Goal: Task Accomplishment & Management: Use online tool/utility

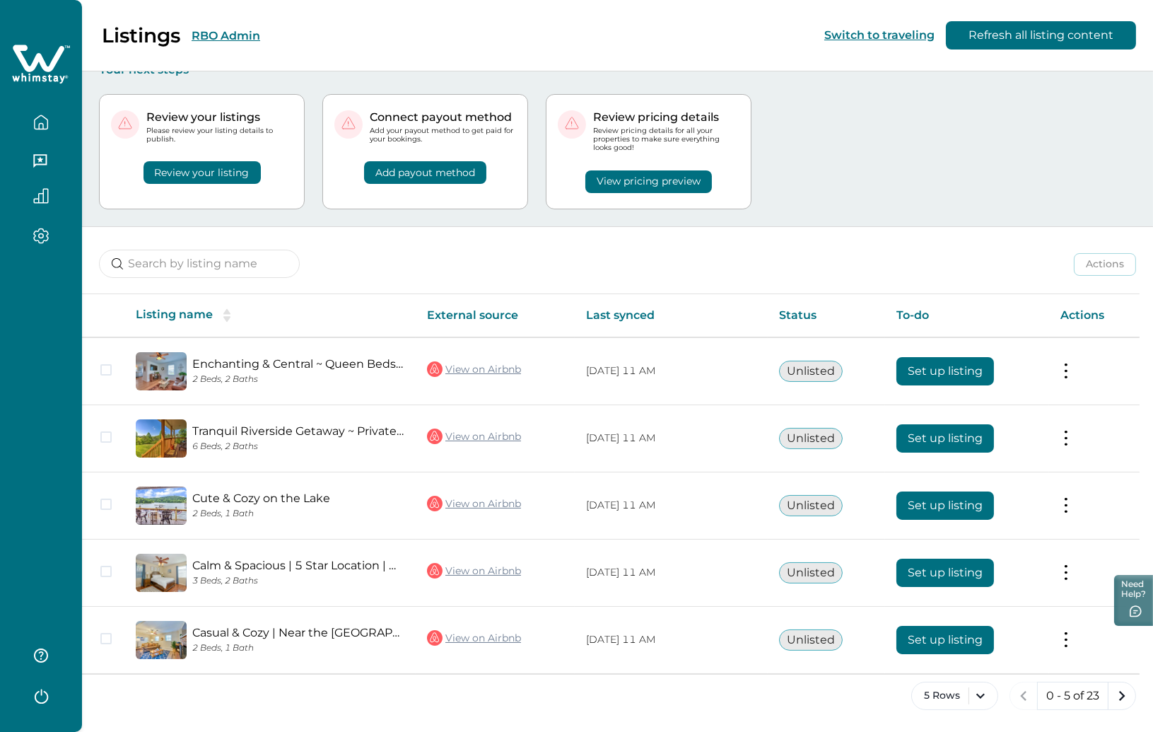
click at [218, 39] on button "RBO Admin" at bounding box center [226, 35] width 69 height 13
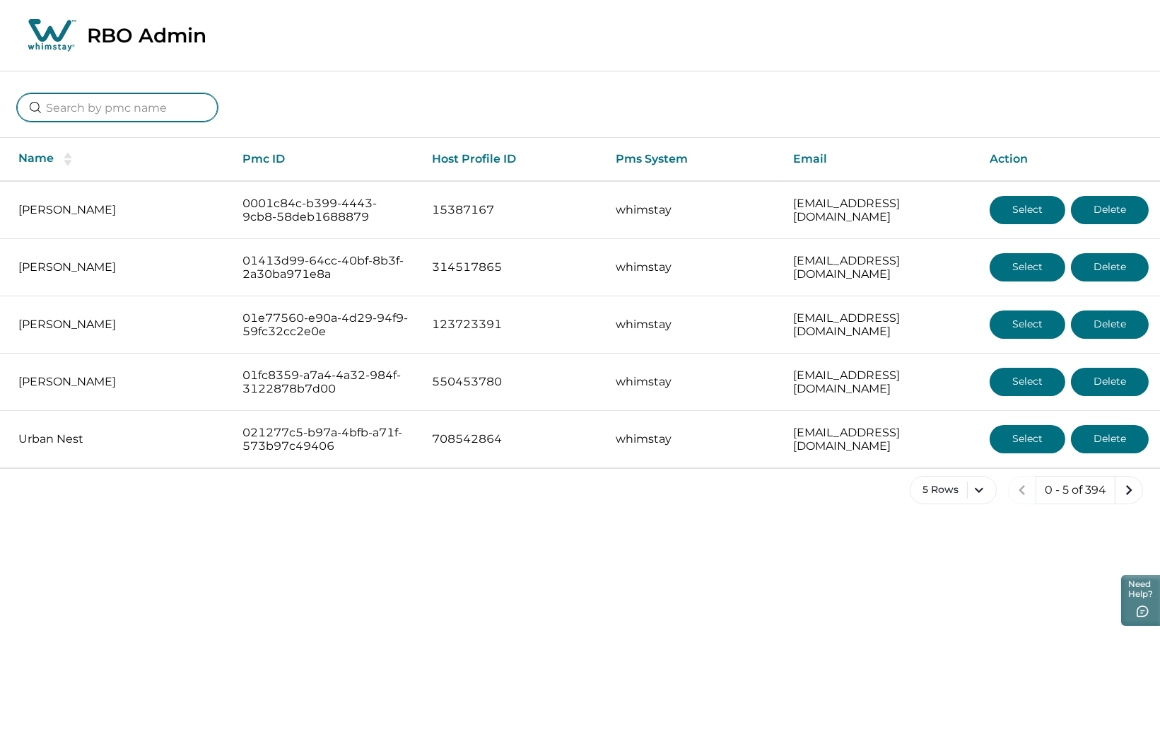
click at [100, 111] on input at bounding box center [117, 107] width 201 height 28
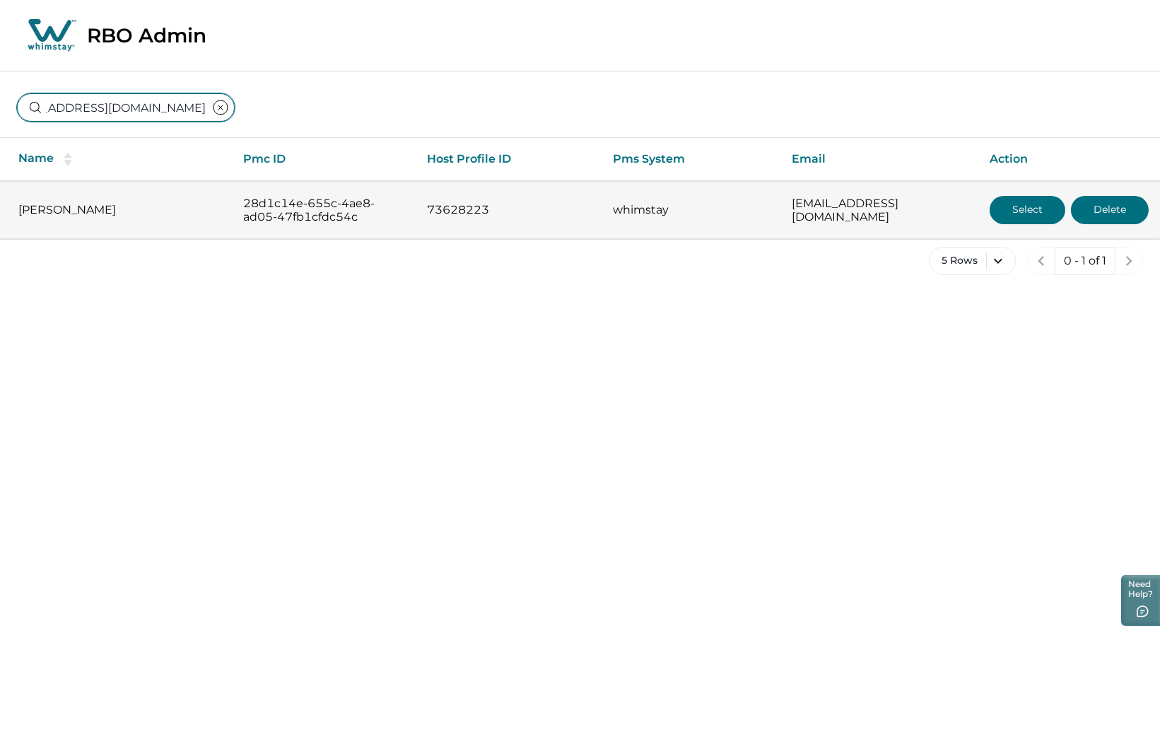
type input "[EMAIL_ADDRESS][DOMAIN_NAME]"
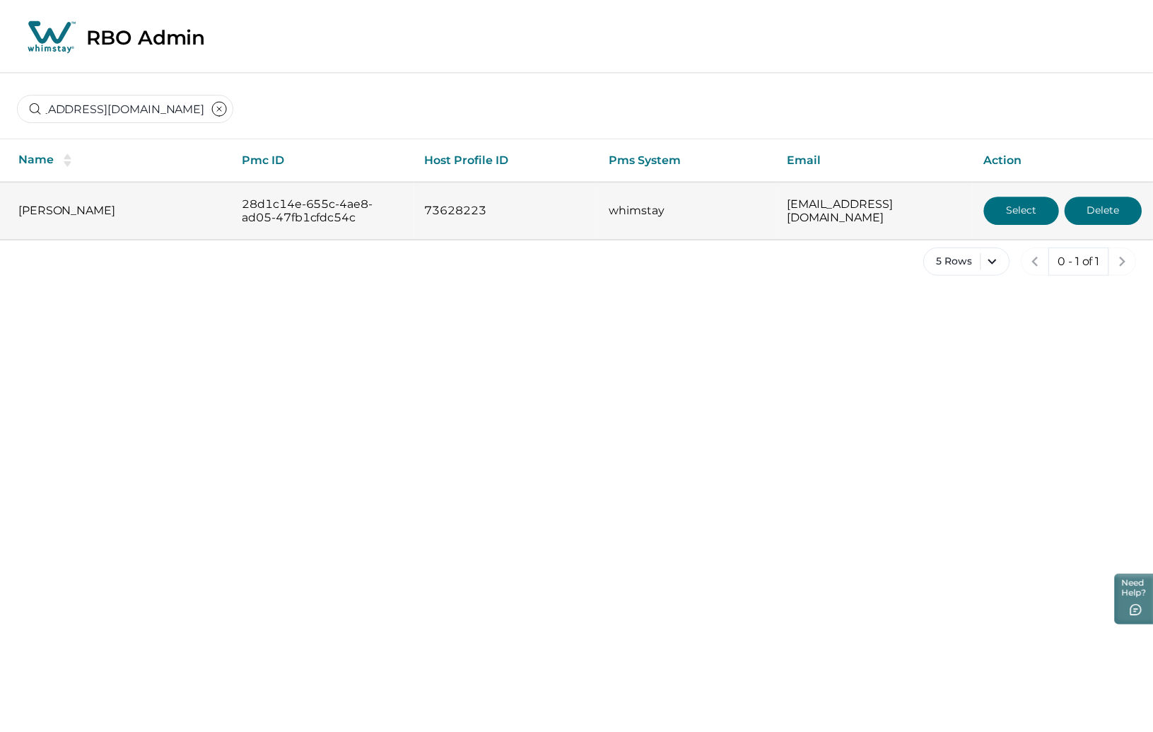
scroll to position [0, 0]
click at [1018, 206] on button "Select" at bounding box center [1027, 210] width 76 height 28
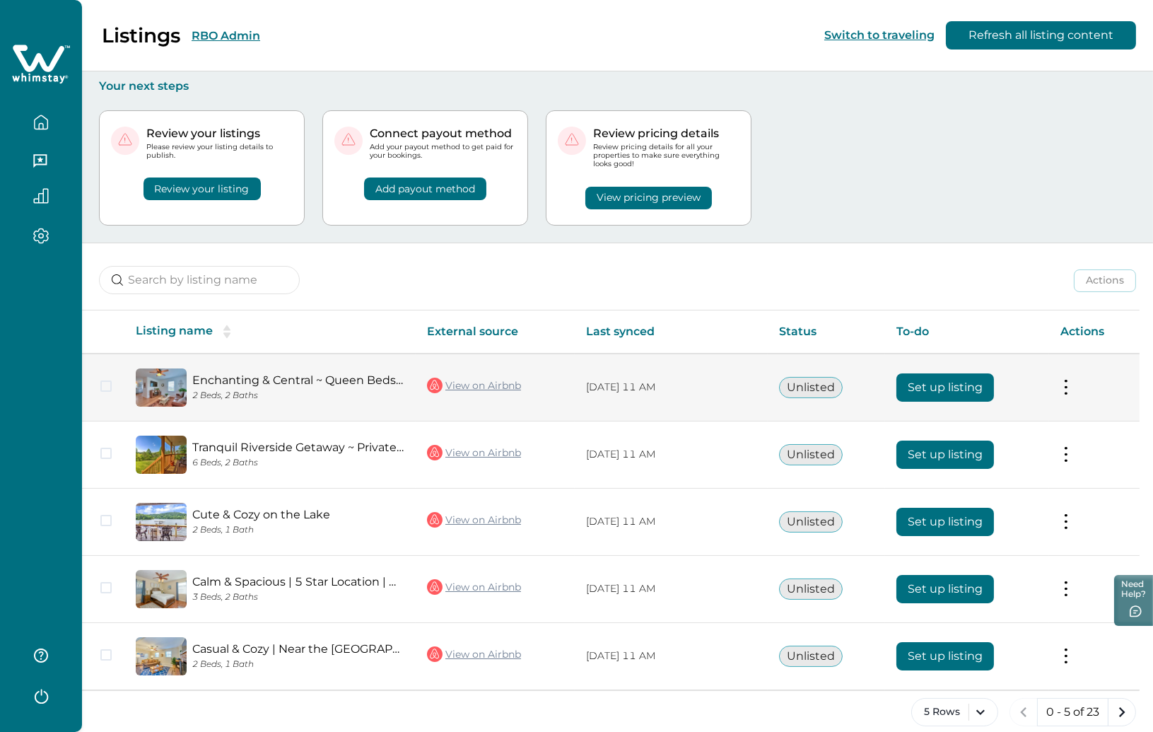
scroll to position [16, 0]
